Goal: Transaction & Acquisition: Purchase product/service

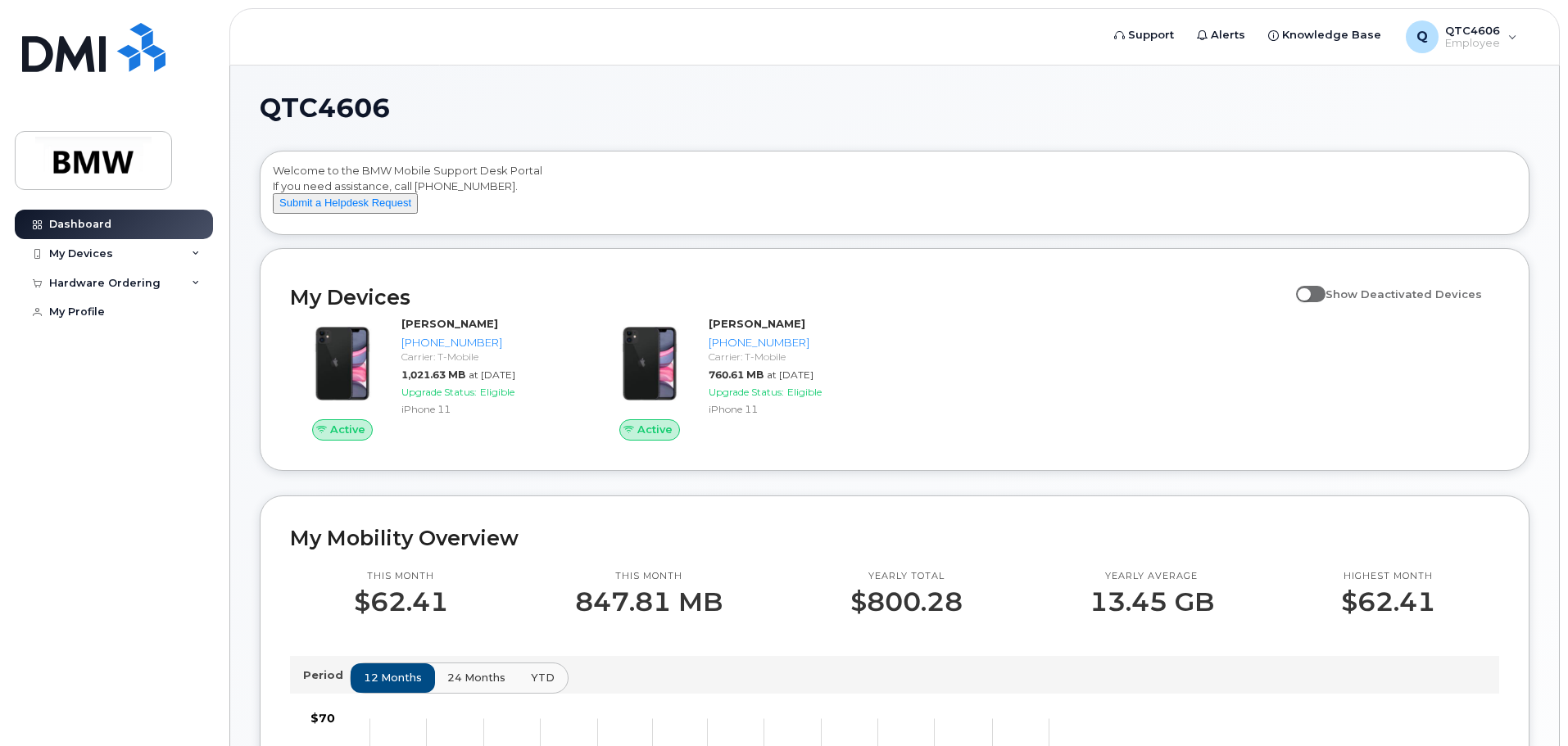
click at [1322, 302] on span at bounding box center [1311, 293] width 30 height 17
click at [1309, 291] on input "Show Deactivated Devices" at bounding box center [1302, 284] width 13 height 13
checkbox input "true"
click at [546, 471] on div "My Devices Show Deactivated Devices Active Stephen Landrie 864-907-9546 Carrier…" at bounding box center [895, 359] width 1270 height 222
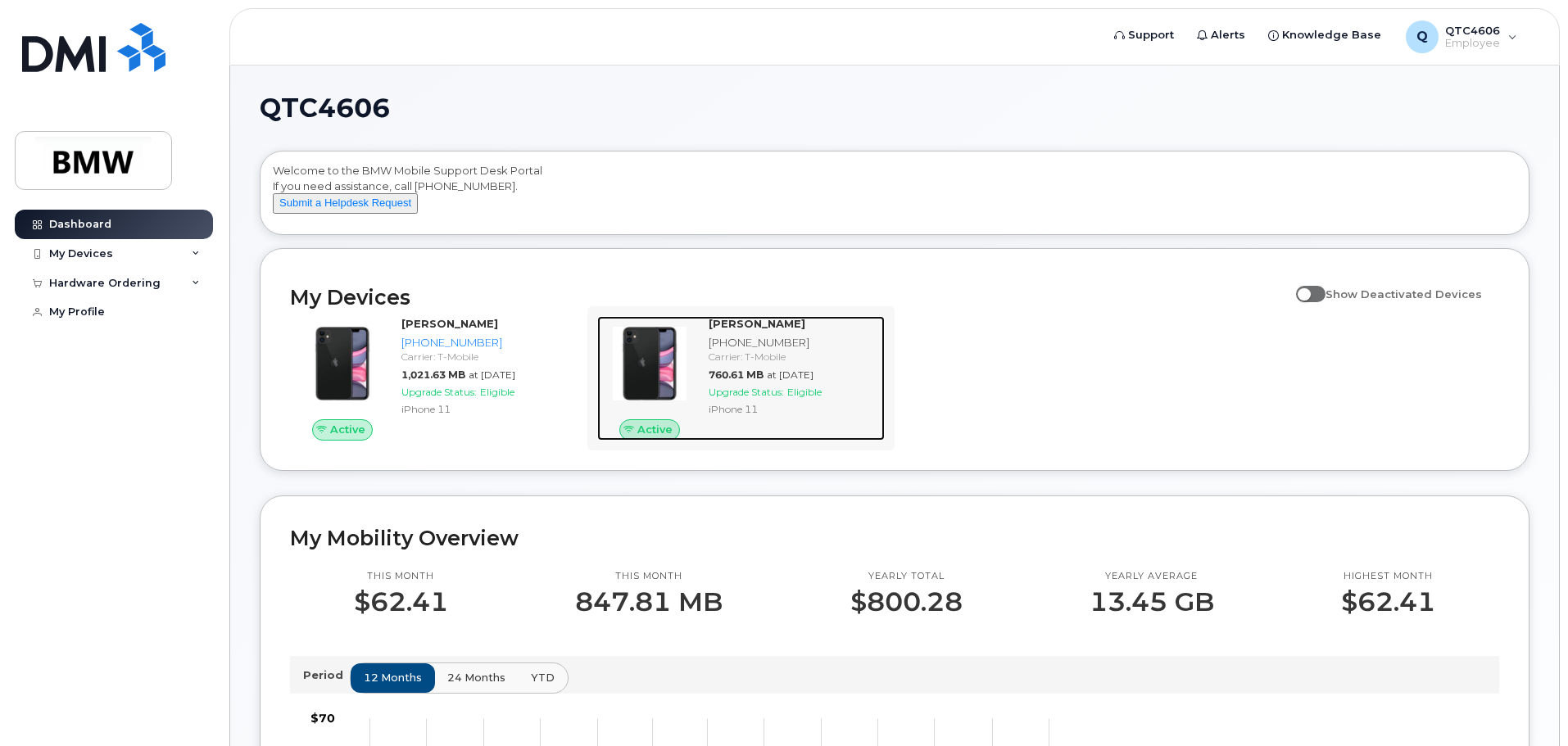
click at [645, 437] on span "Active" at bounding box center [656, 430] width 35 height 16
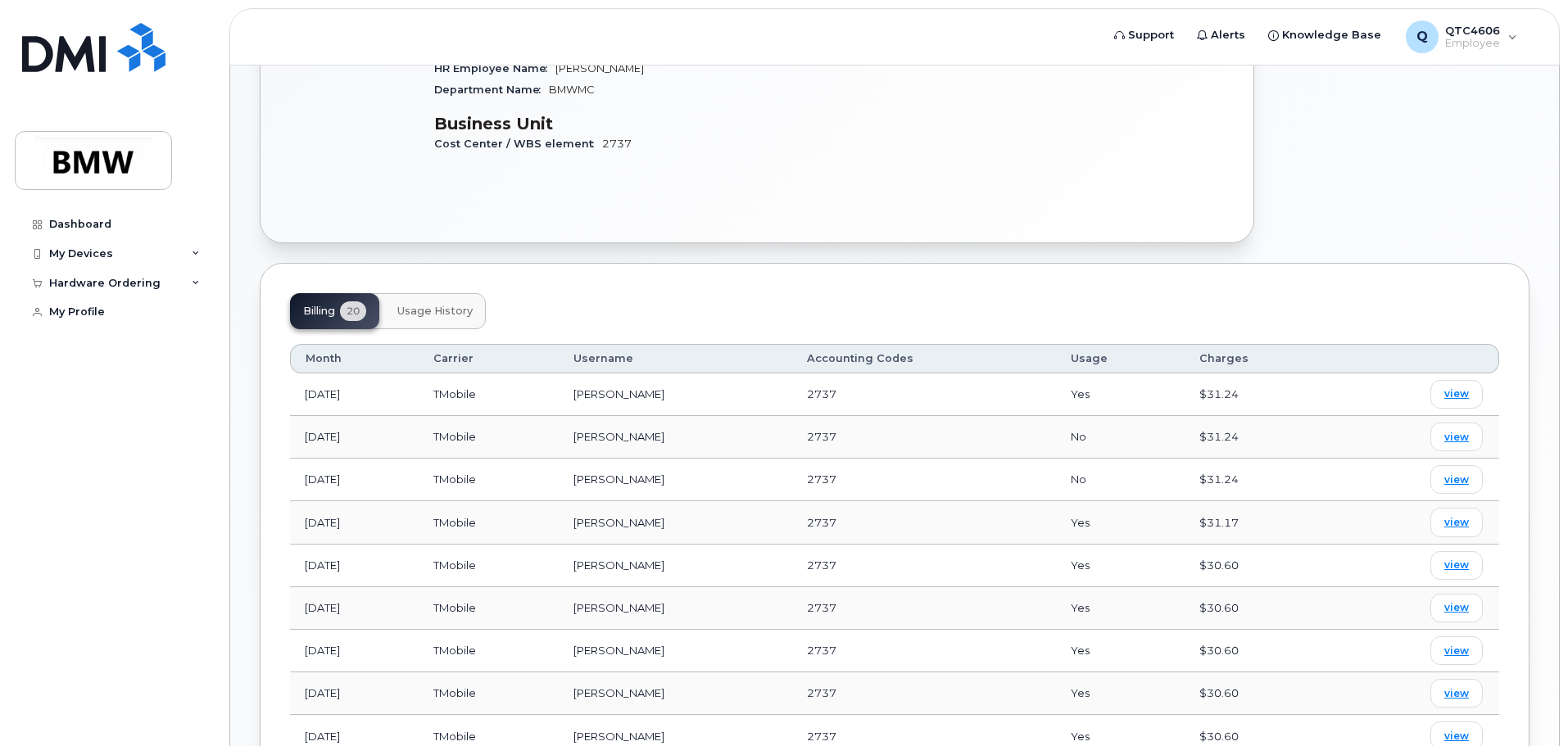
scroll to position [491, 0]
click at [1473, 377] on link "view" at bounding box center [1456, 391] width 52 height 29
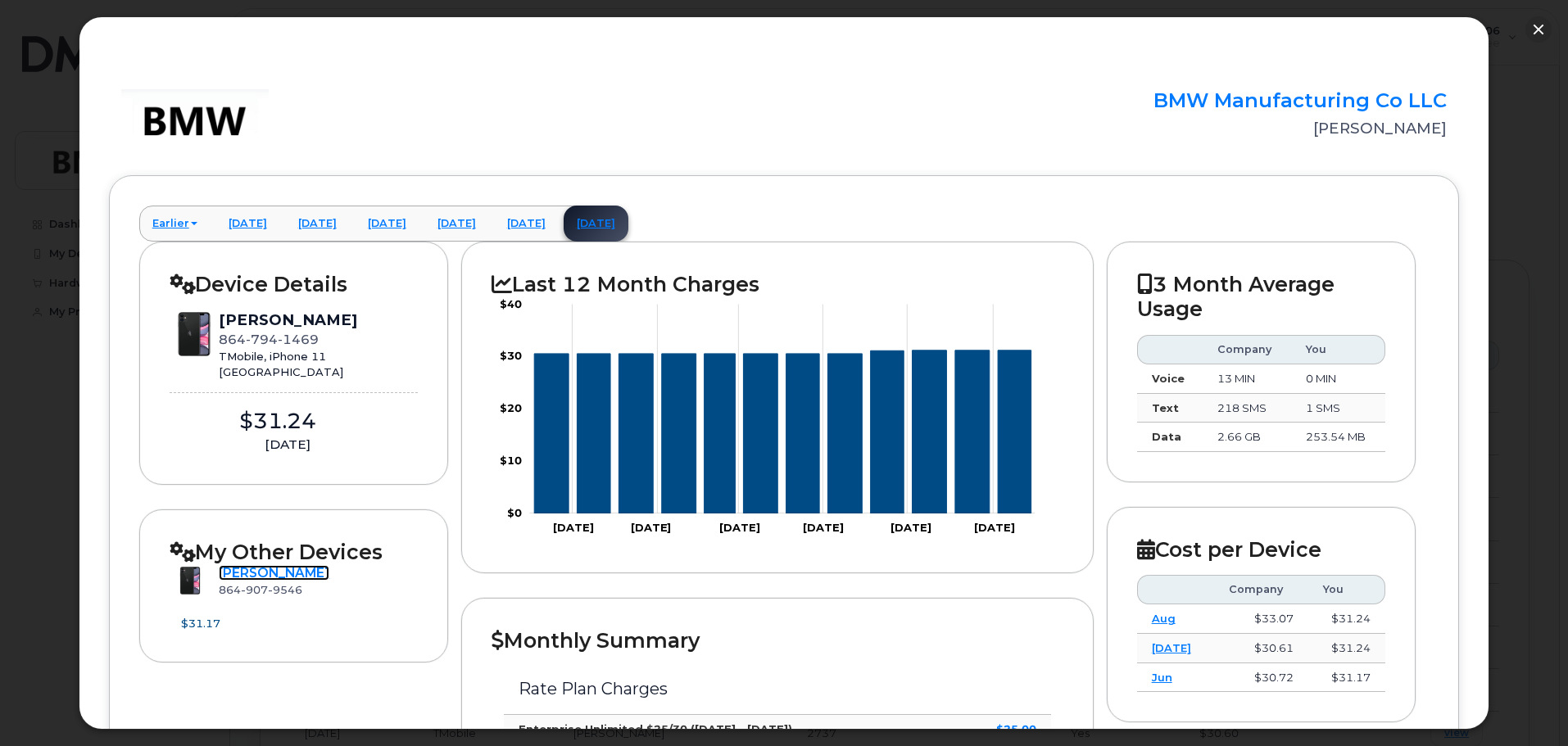
click at [262, 574] on link "[PERSON_NAME]" at bounding box center [274, 573] width 110 height 16
click at [304, 572] on link "[PERSON_NAME]" at bounding box center [274, 573] width 110 height 16
click at [281, 581] on link "[PERSON_NAME]" at bounding box center [274, 573] width 110 height 16
click at [250, 570] on link "[PERSON_NAME]" at bounding box center [274, 573] width 110 height 16
click at [268, 576] on link "[PERSON_NAME]" at bounding box center [274, 573] width 110 height 16
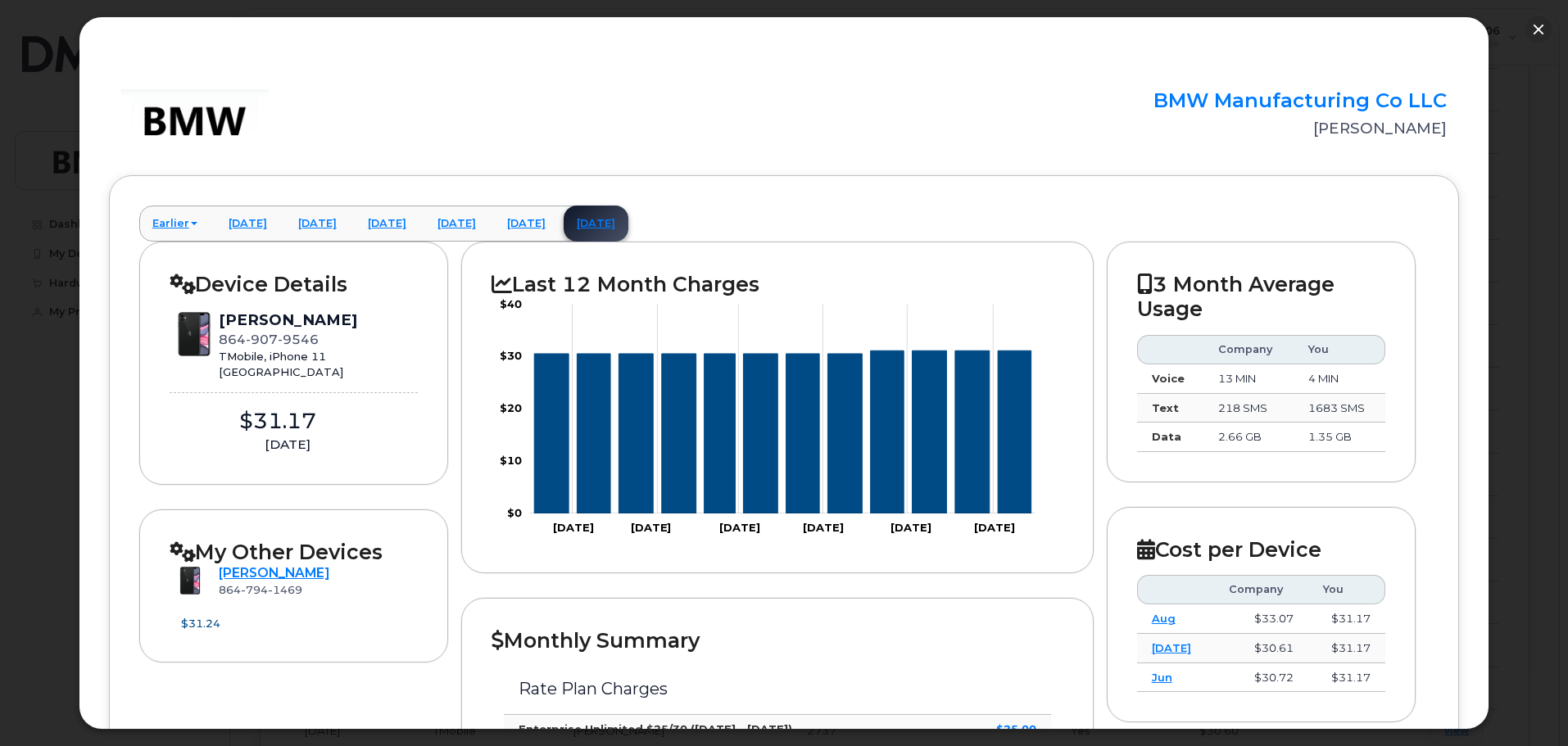
scroll to position [574, 0]
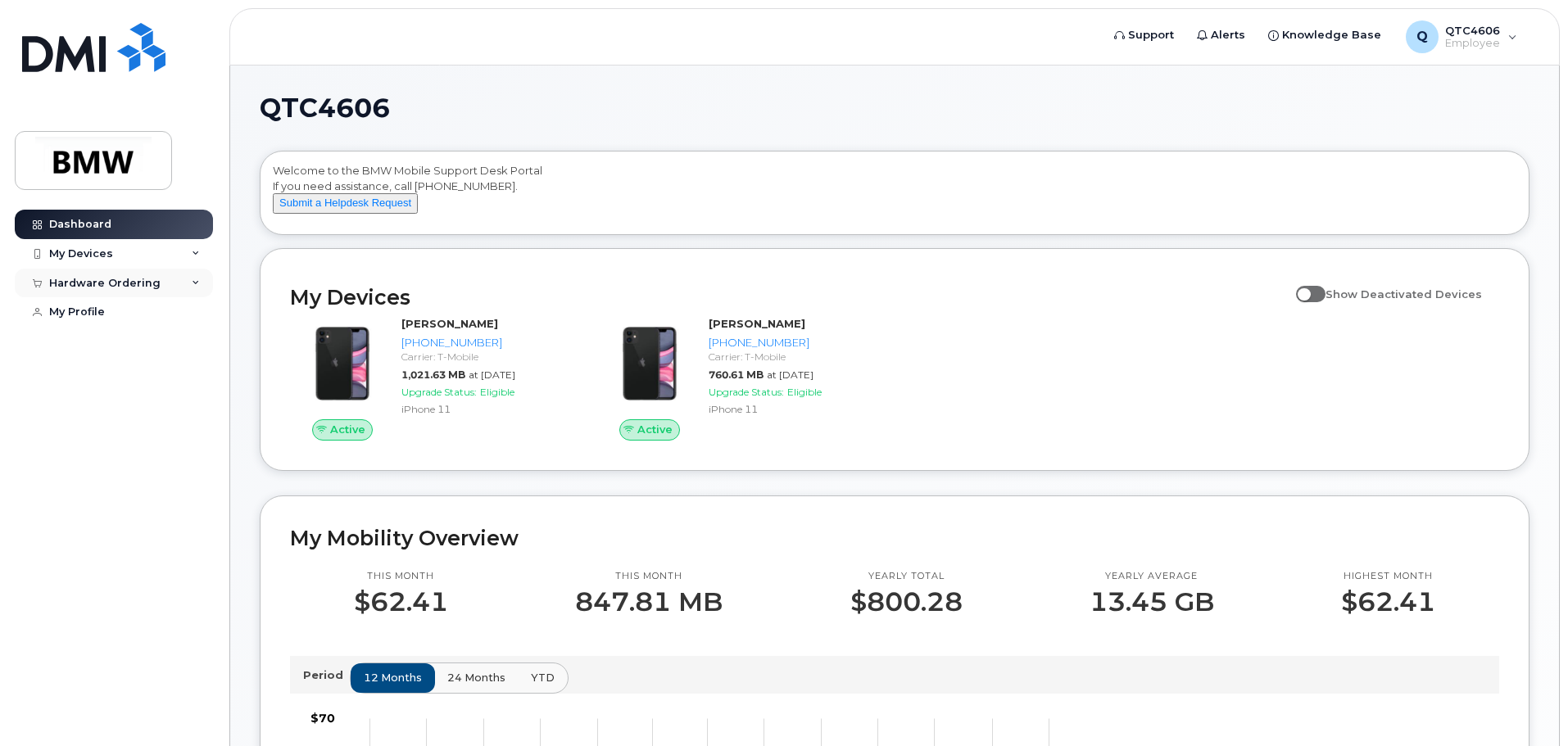
click at [146, 282] on div "Hardware Ordering" at bounding box center [104, 282] width 111 height 13
click at [117, 309] on link "New Order" at bounding box center [128, 313] width 169 height 31
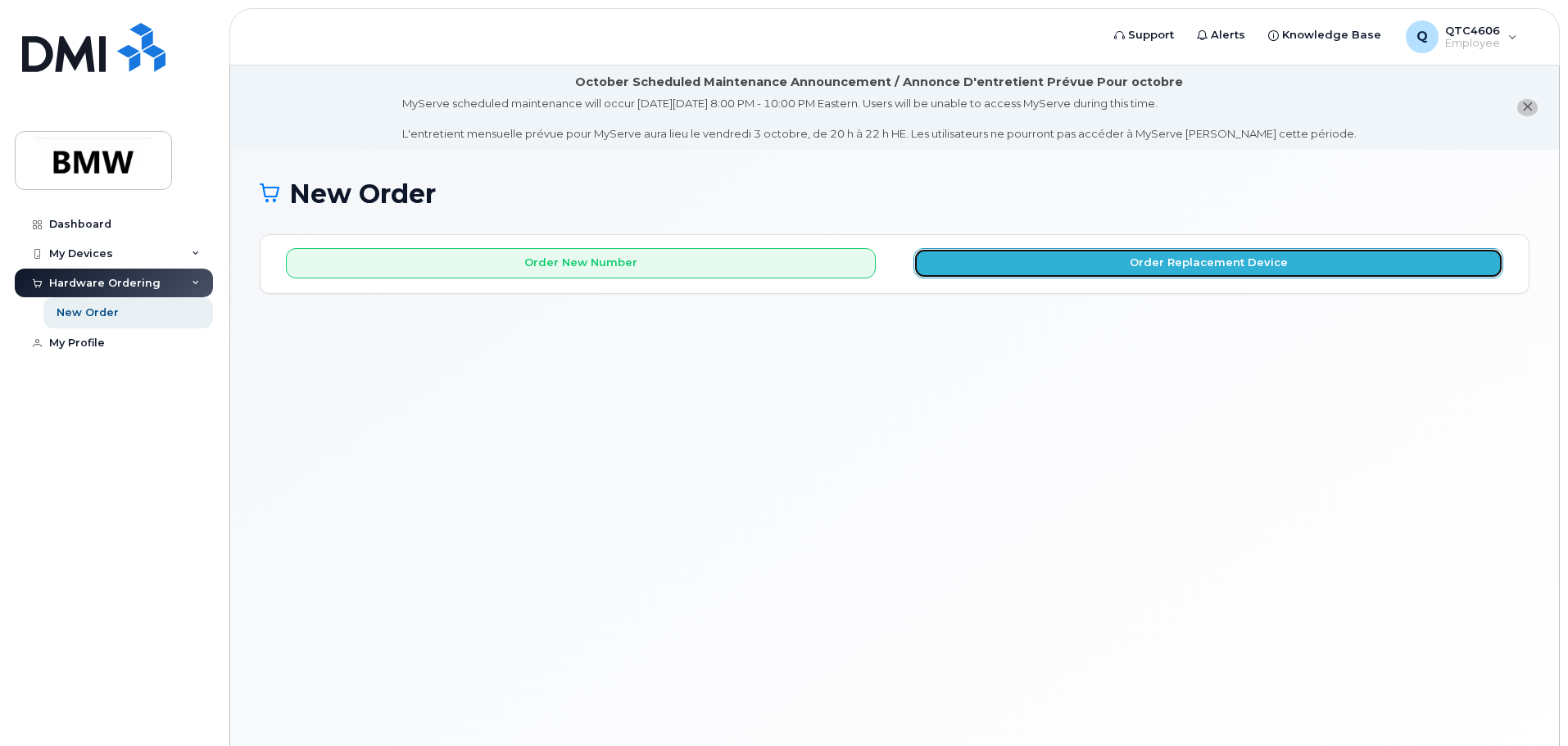
click at [1118, 262] on button "Order Replacement Device" at bounding box center [1208, 263] width 590 height 31
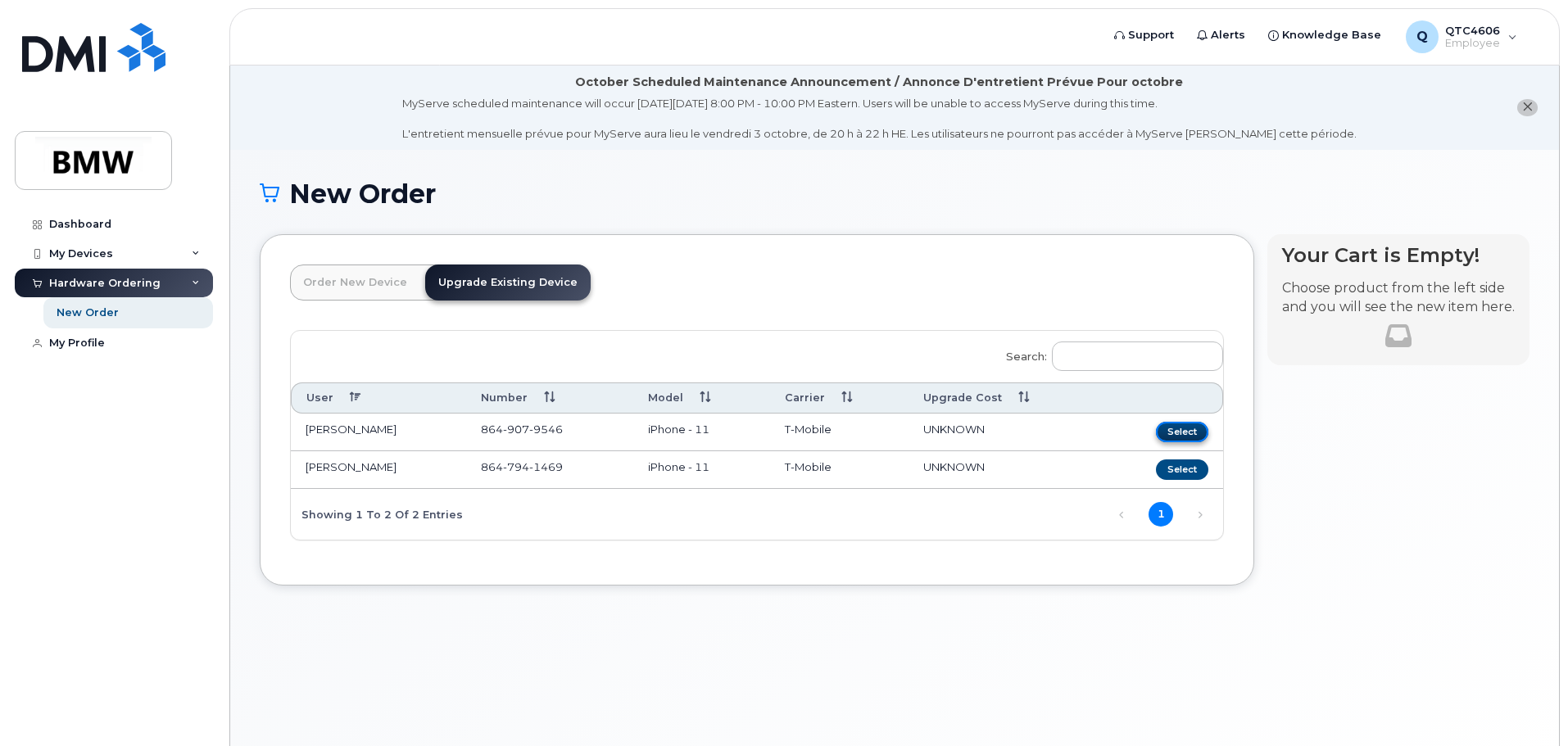
click at [1160, 425] on button "Select" at bounding box center [1181, 432] width 52 height 21
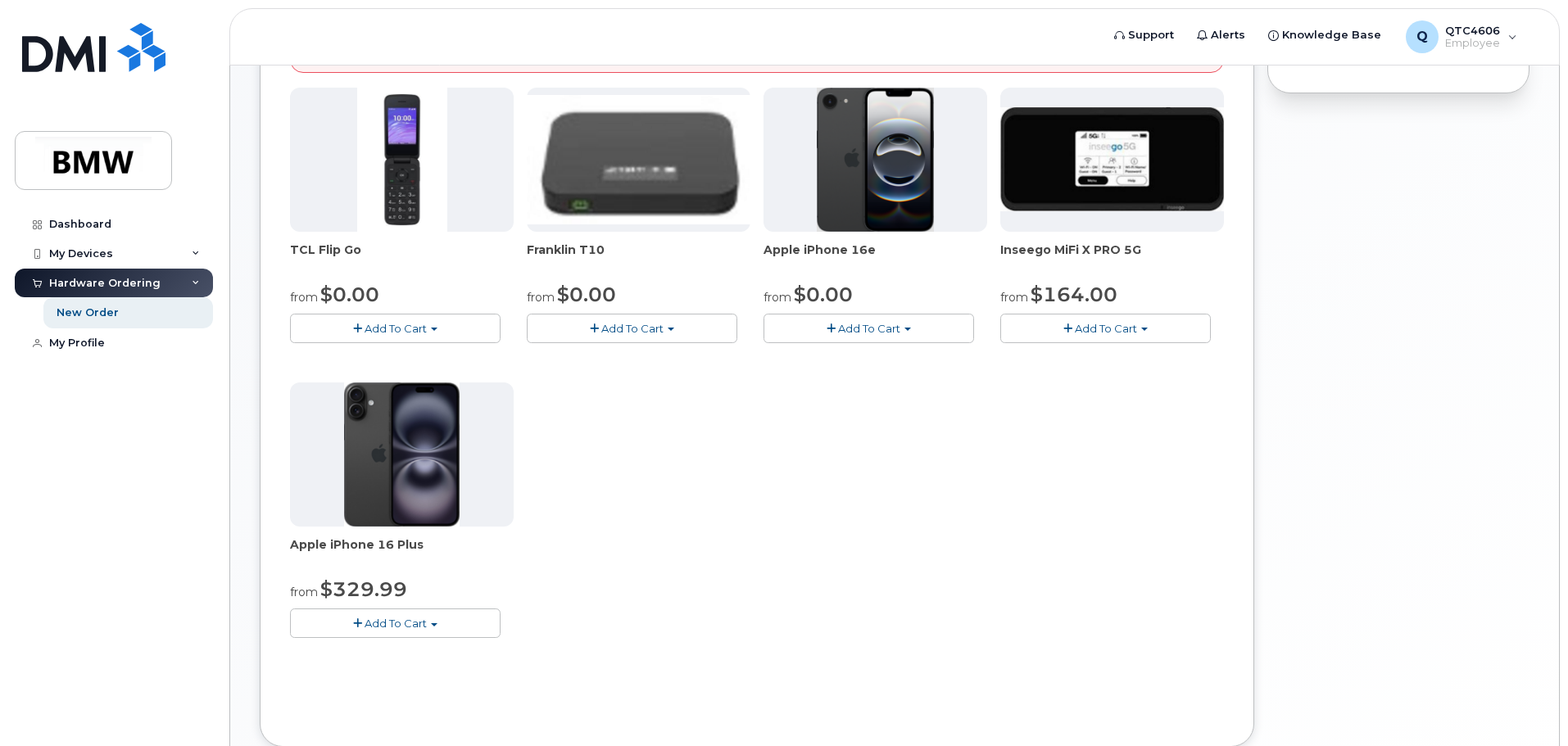
scroll to position [163, 0]
